Goal: Task Accomplishment & Management: Use online tool/utility

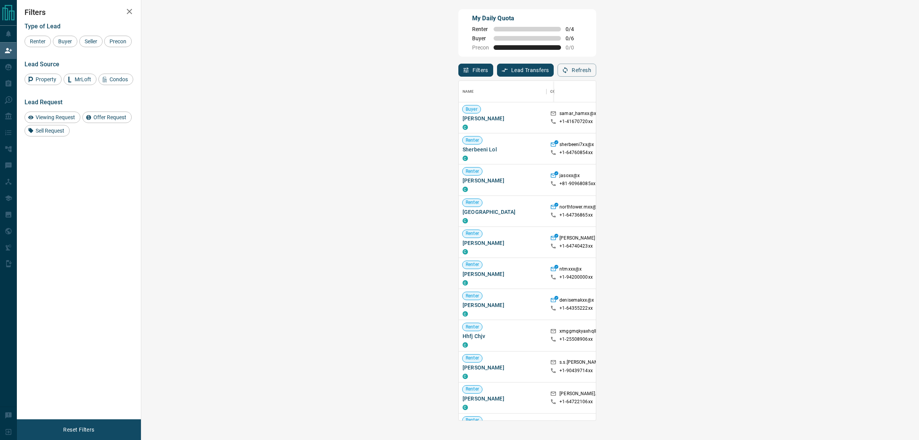
scroll to position [332, 754]
click at [463, 122] on span "[PERSON_NAME]" at bounding box center [503, 119] width 80 height 8
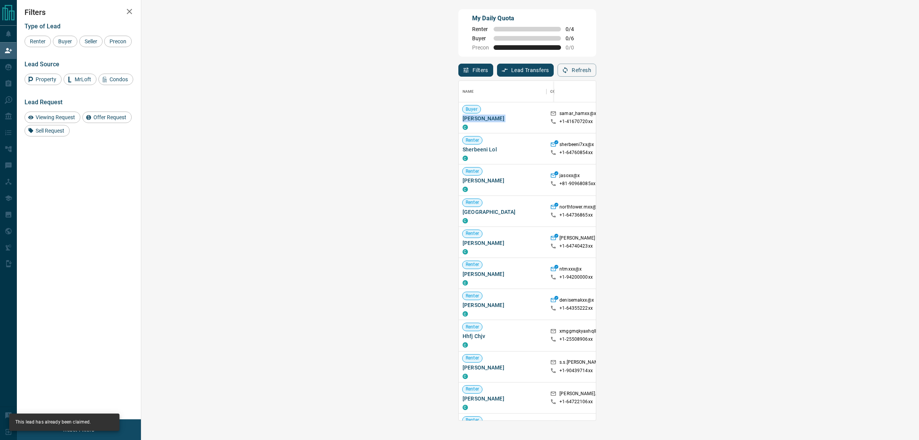
drag, startPoint x: 901, startPoint y: 64, endPoint x: 901, endPoint y: 69, distance: 5.0
click at [596, 64] on div "Filters Lead Transfers 0 Refresh" at bounding box center [527, 67] width 138 height 20
click at [596, 69] on button "Refresh" at bounding box center [577, 70] width 39 height 13
